Goal: Task Accomplishment & Management: Manage account settings

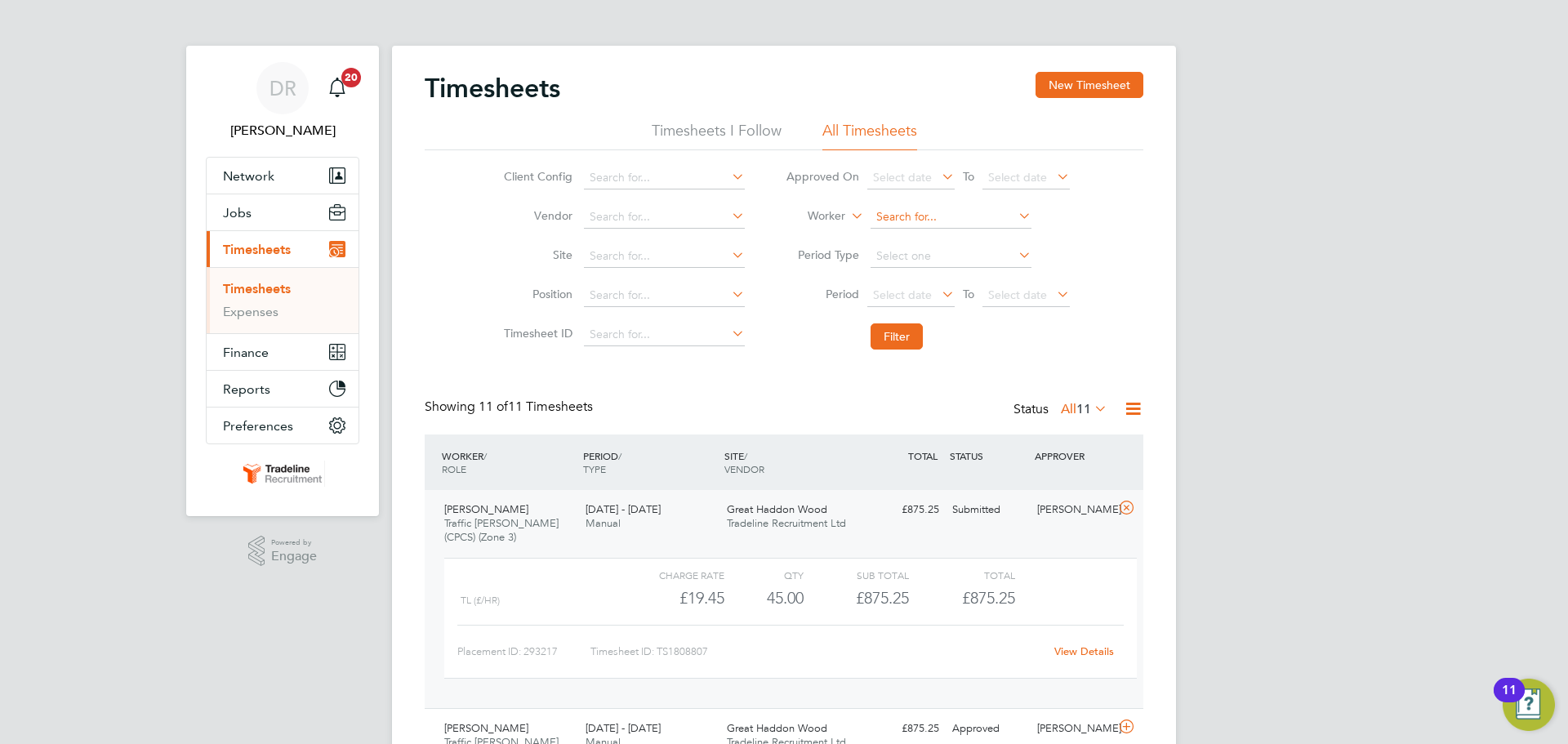
click at [906, 225] on input at bounding box center [951, 217] width 161 height 23
type input "gara"
click at [920, 222] on input "gara" at bounding box center [951, 217] width 161 height 23
drag, startPoint x: 932, startPoint y: 220, endPoint x: 809, endPoint y: 220, distance: 123.0
click at [809, 220] on li "Worker gara" at bounding box center [928, 217] width 325 height 39
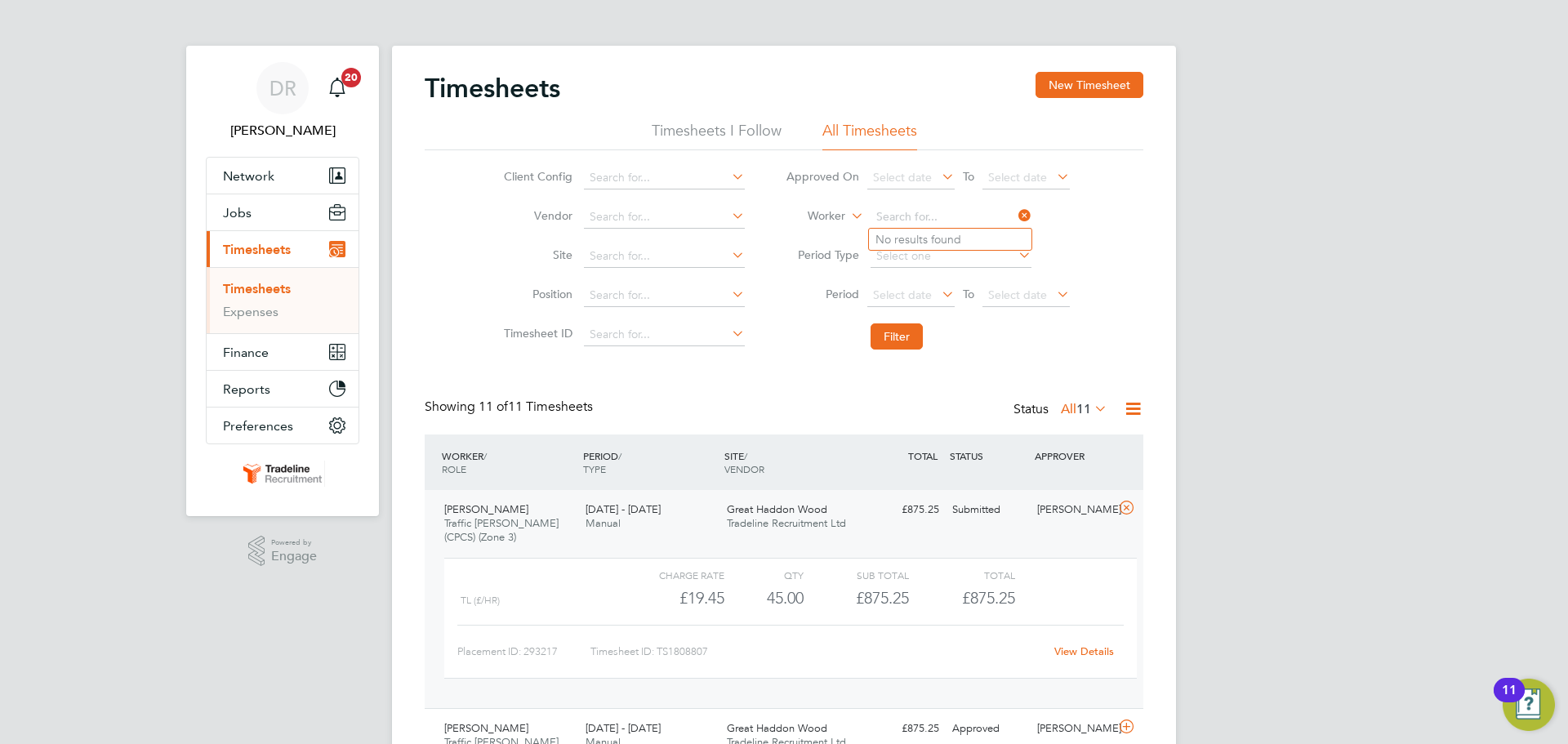
drag, startPoint x: 1463, startPoint y: 500, endPoint x: 1084, endPoint y: 503, distance: 379.0
click at [1463, 500] on div "DR Demi Richens Notifications 20 Applications: Network Team Members Businesses …" at bounding box center [784, 726] width 1568 height 1452
click at [1443, 539] on div "DR Demi Richens Notifications 20 Applications: Network Team Members Businesses …" at bounding box center [784, 726] width 1568 height 1452
click at [1090, 414] on span "11" at bounding box center [1083, 410] width 15 height 16
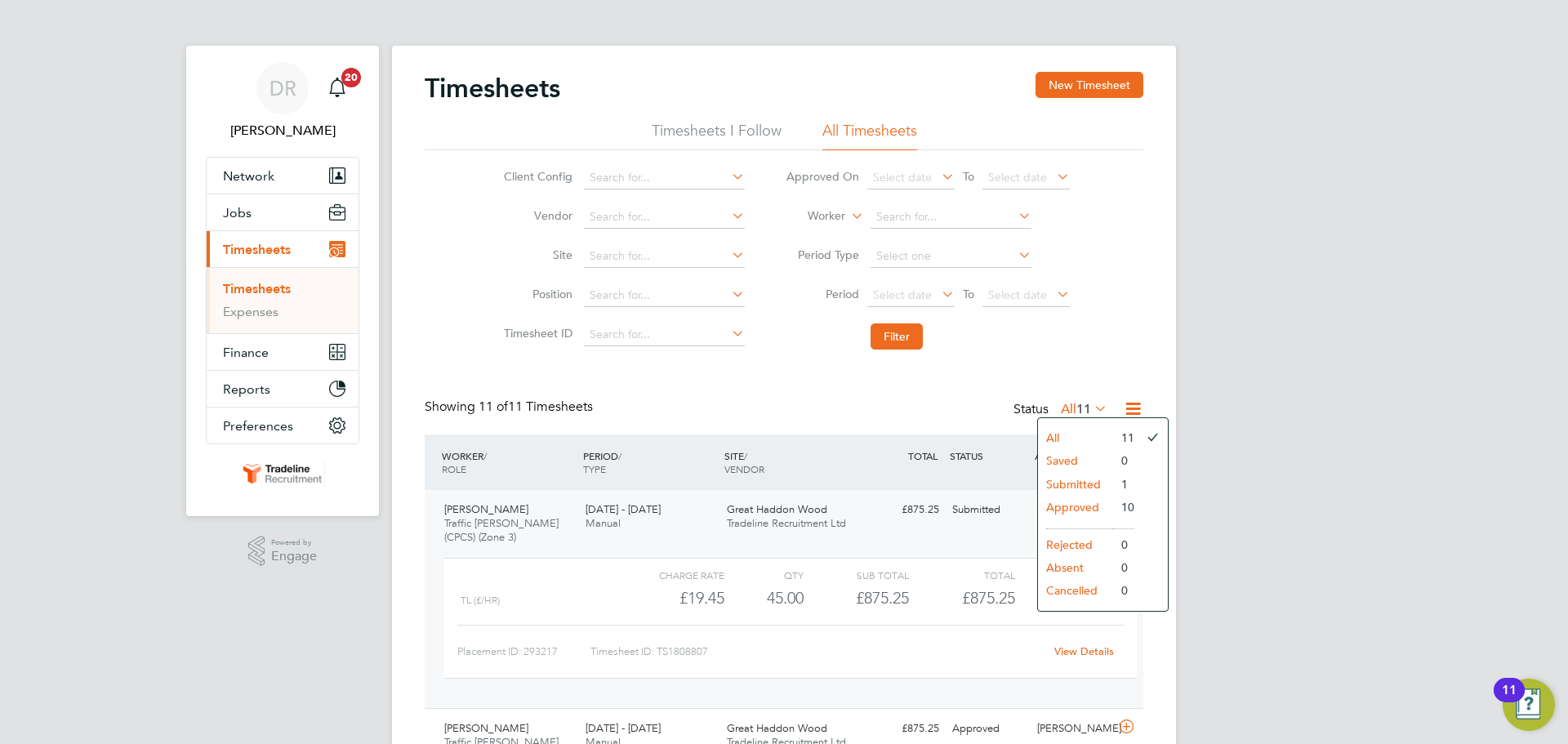
click at [1073, 500] on li "Approved" at bounding box center [1075, 507] width 75 height 23
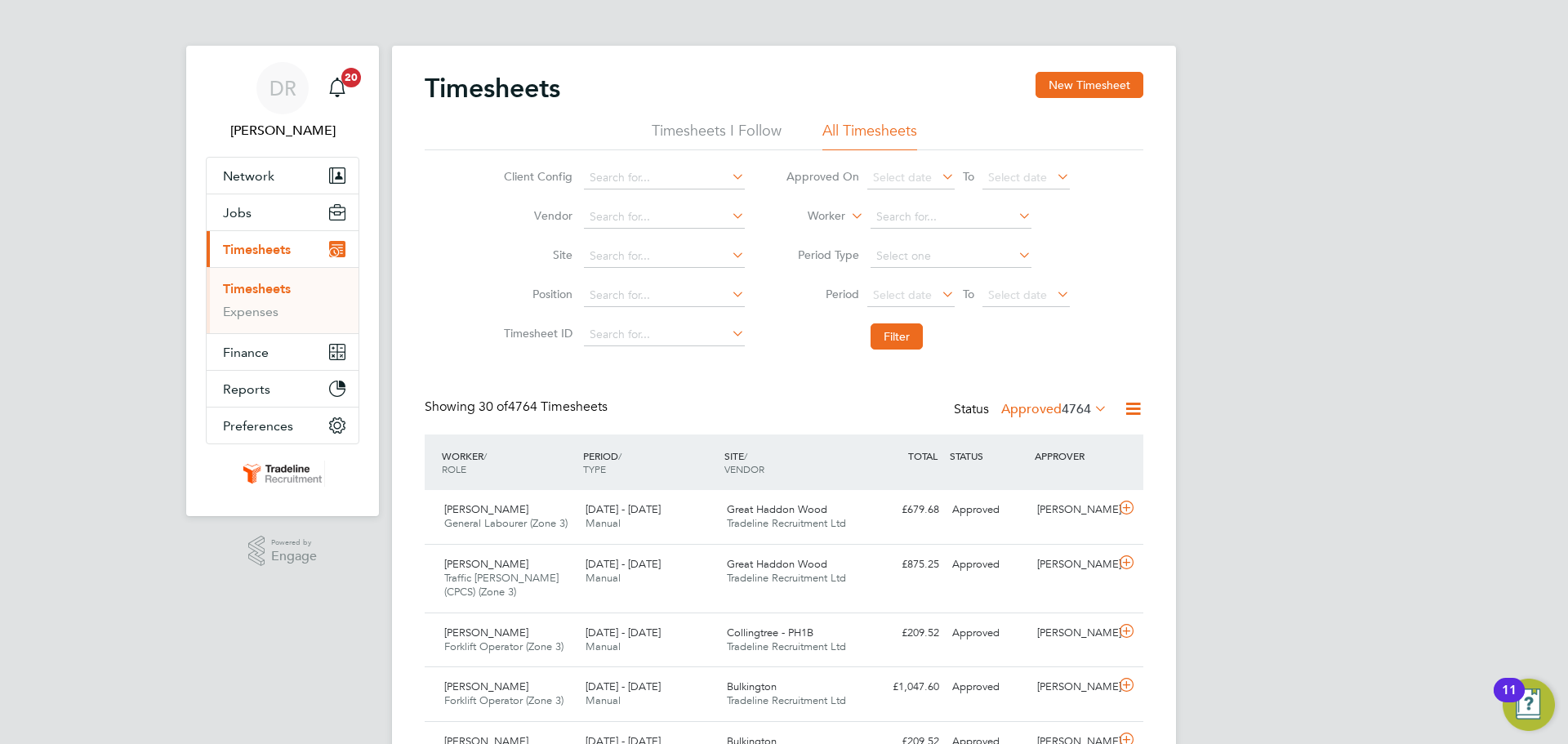
click at [1035, 414] on label "Approved 4764" at bounding box center [1054, 410] width 106 height 16
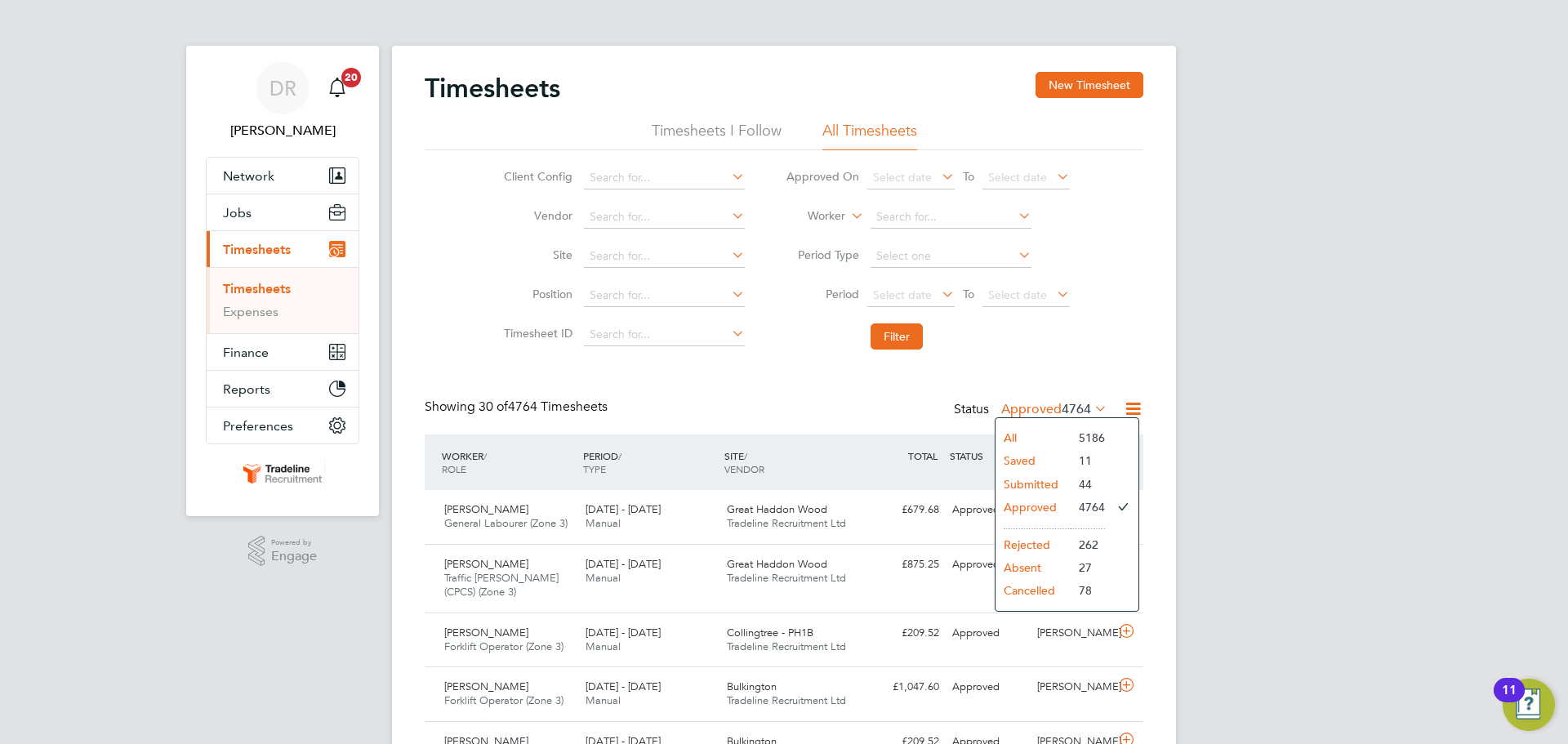
click at [1053, 479] on li "Submitted" at bounding box center [1032, 484] width 75 height 23
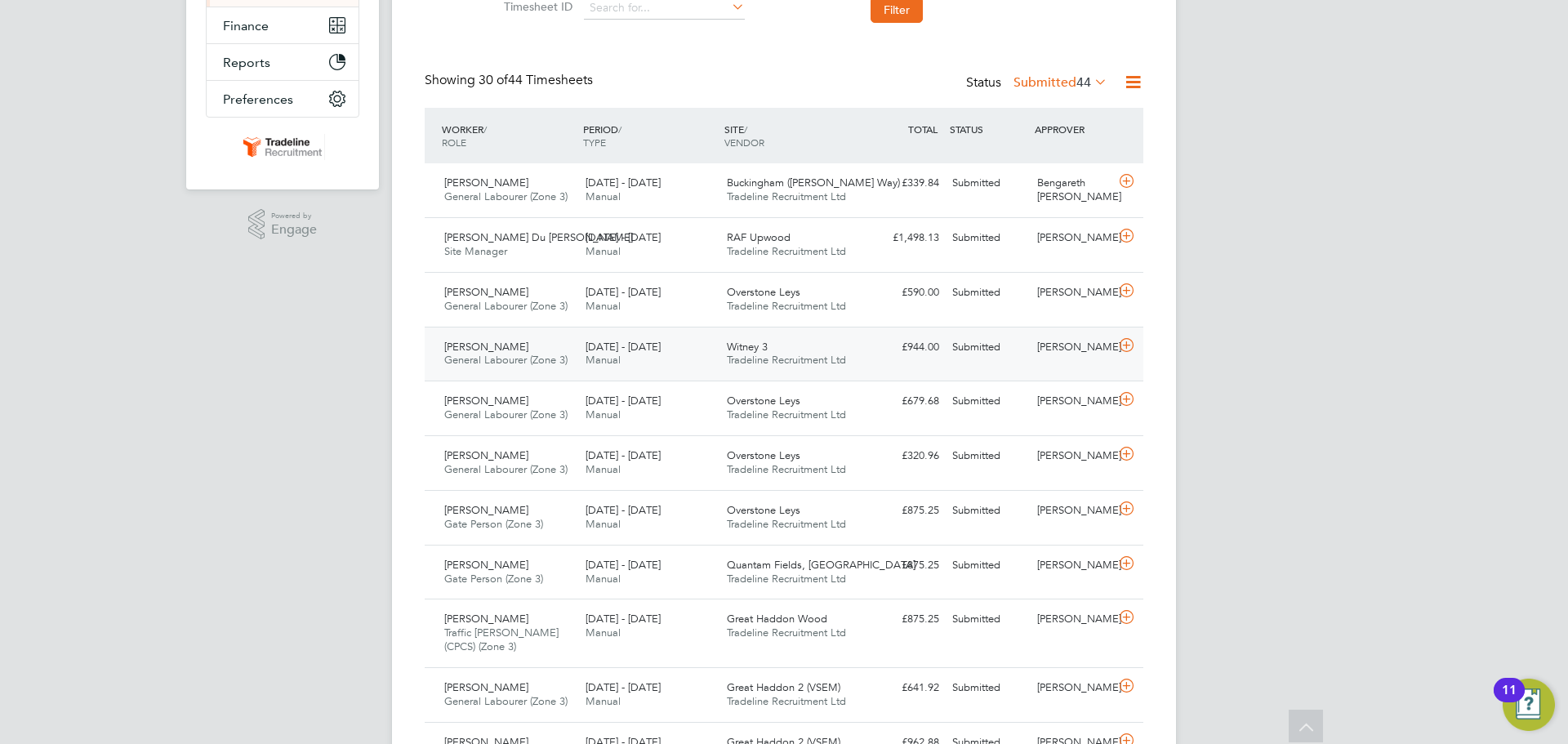
click at [1126, 346] on icon at bounding box center [1127, 345] width 20 height 13
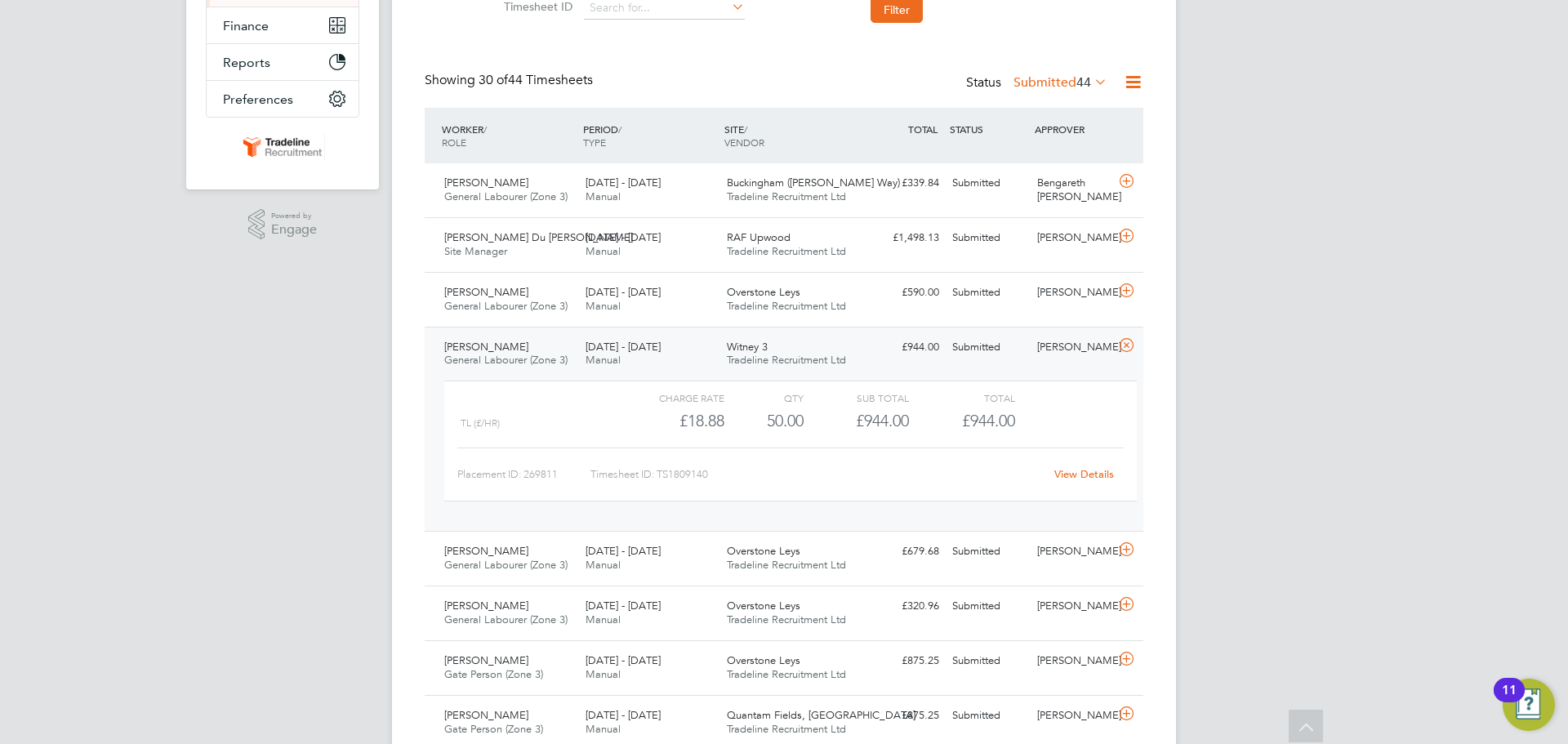
click at [1098, 473] on link "View Details" at bounding box center [1084, 473] width 60 height 14
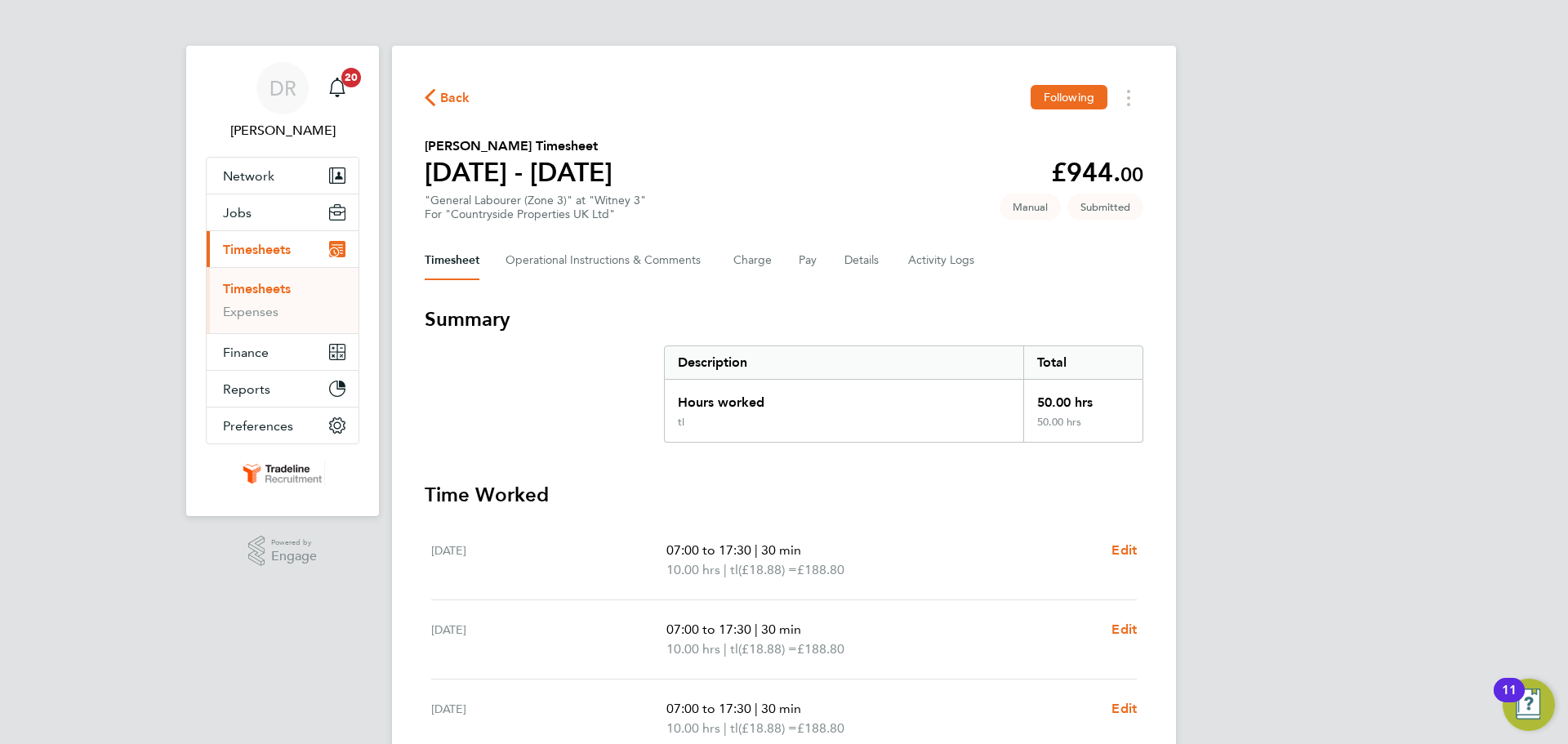
click at [1476, 348] on div "[PERSON_NAME] Notifications 20 Applications: Network Team Members Businesses Si…" at bounding box center [784, 590] width 1568 height 1181
